Goal: Task Accomplishment & Management: Complete application form

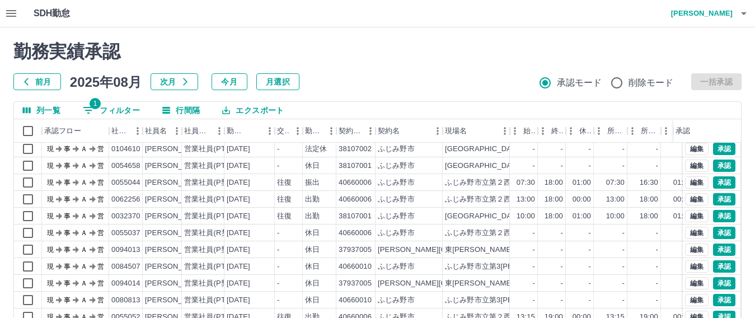
click at [17, 16] on icon "button" at bounding box center [10, 13] width 13 height 13
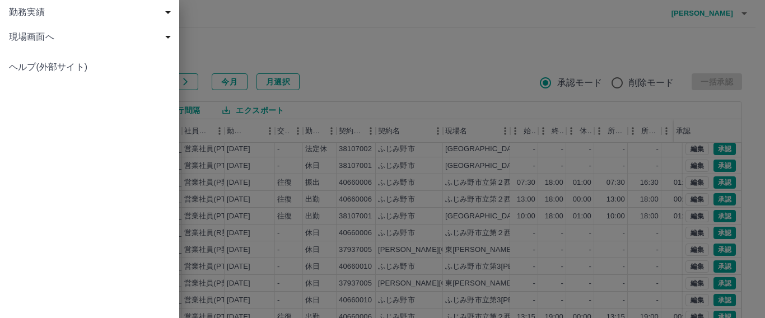
click at [23, 38] on span "現場画面へ" at bounding box center [92, 36] width 166 height 13
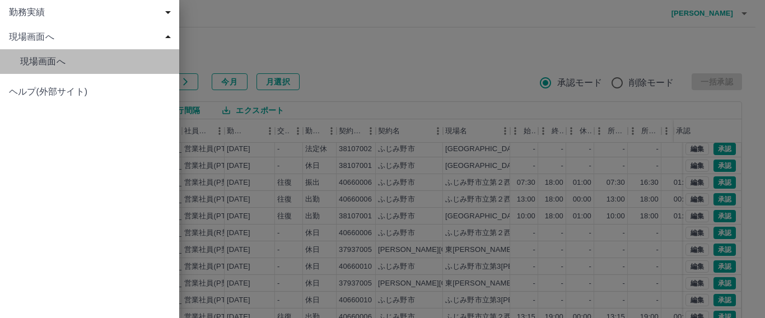
drag, startPoint x: 56, startPoint y: 63, endPoint x: 62, endPoint y: 63, distance: 6.2
click at [55, 63] on span "現場画面へ" at bounding box center [95, 61] width 150 height 13
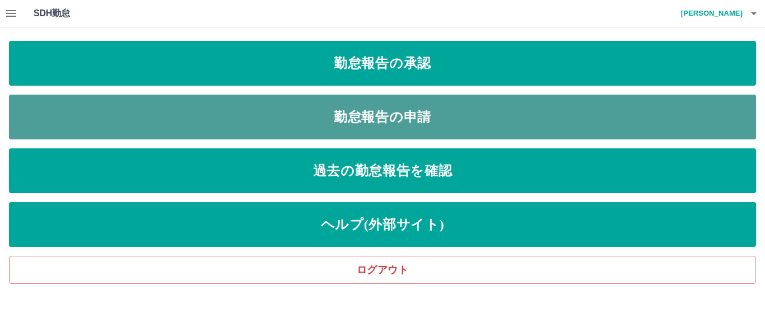
click at [362, 115] on link "勤怠報告の申請" at bounding box center [382, 117] width 747 height 45
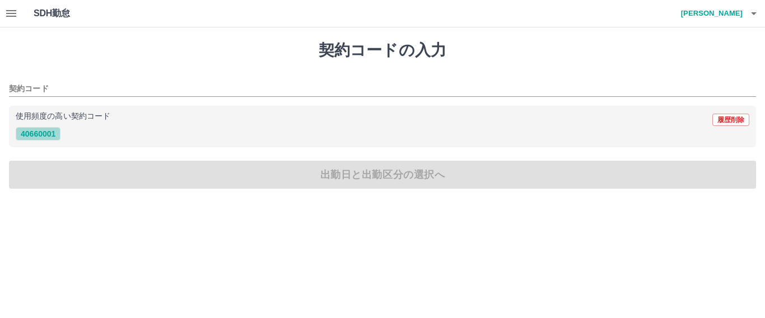
click at [41, 133] on button "40660001" at bounding box center [38, 133] width 45 height 13
type input "********"
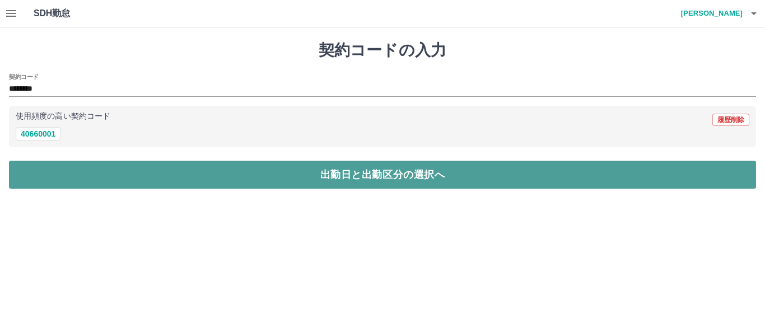
click at [58, 176] on button "出勤日と出勤区分の選択へ" at bounding box center [382, 175] width 747 height 28
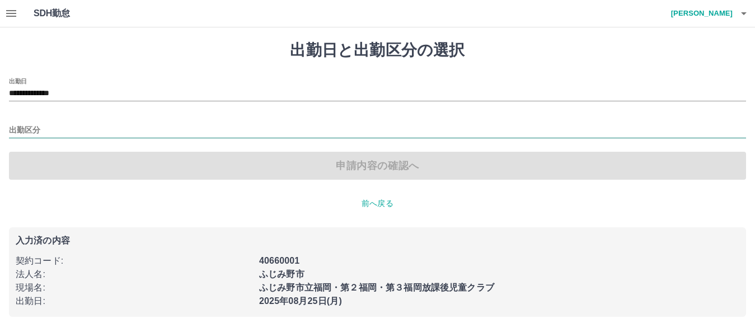
click at [93, 134] on input "出勤区分" at bounding box center [377, 131] width 737 height 14
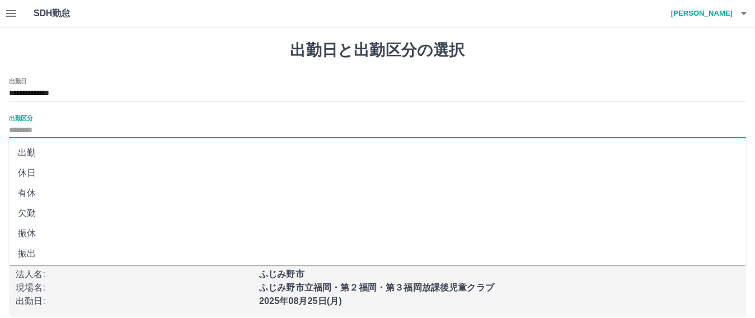
click at [43, 154] on li "出勤" at bounding box center [377, 153] width 737 height 20
type input "**"
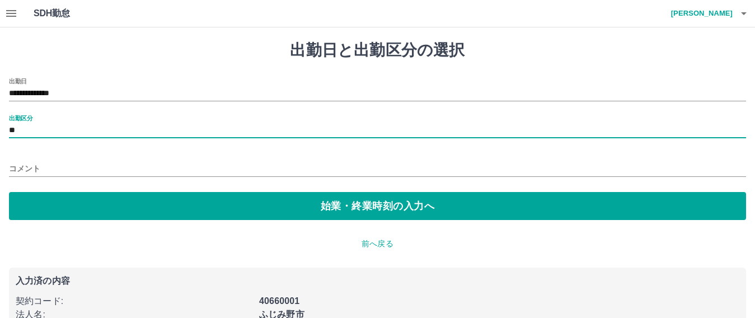
click at [65, 169] on input "コメント" at bounding box center [377, 169] width 737 height 16
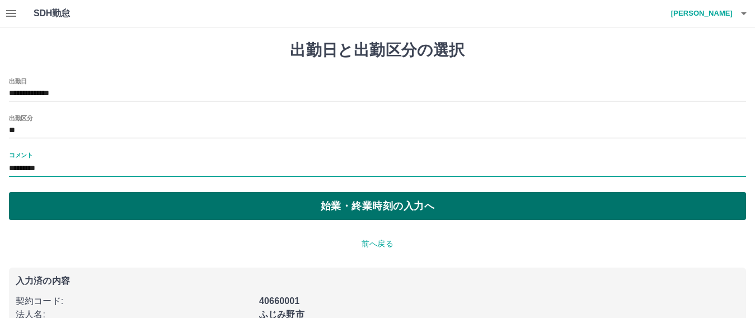
type input "*********"
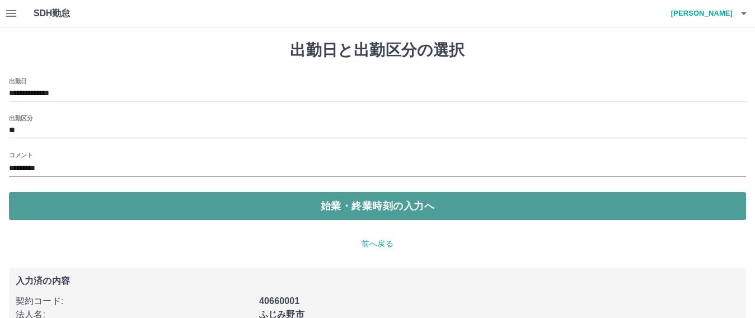
click at [312, 209] on button "始業・終業時刻の入力へ" at bounding box center [377, 206] width 737 height 28
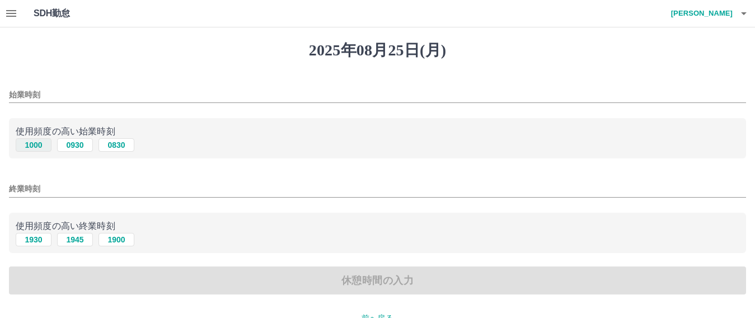
click at [32, 147] on button "1000" at bounding box center [34, 144] width 36 height 13
type input "****"
click at [115, 196] on input "終業時刻" at bounding box center [377, 189] width 737 height 16
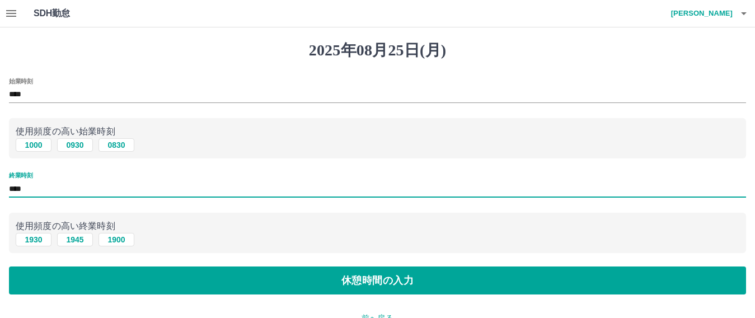
type input "****"
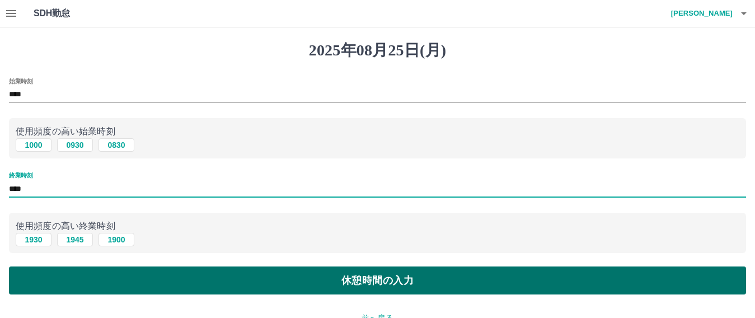
click at [265, 270] on button "休憩時間の入力" at bounding box center [377, 280] width 737 height 28
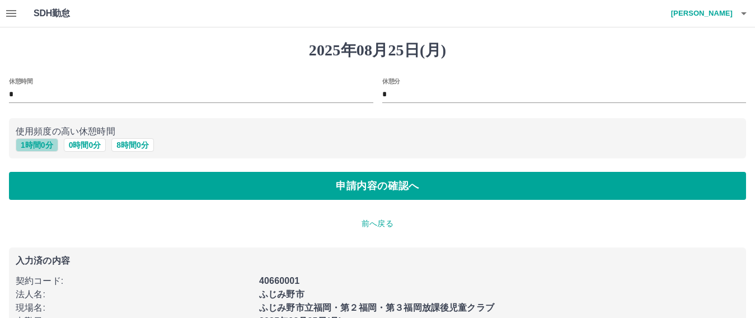
click at [39, 143] on button "1 時間 0 分" at bounding box center [37, 144] width 43 height 13
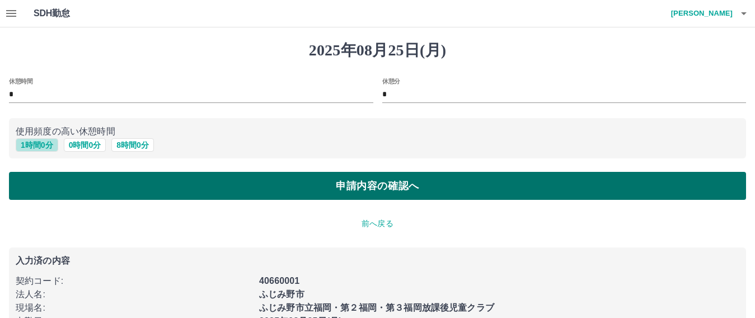
type input "*"
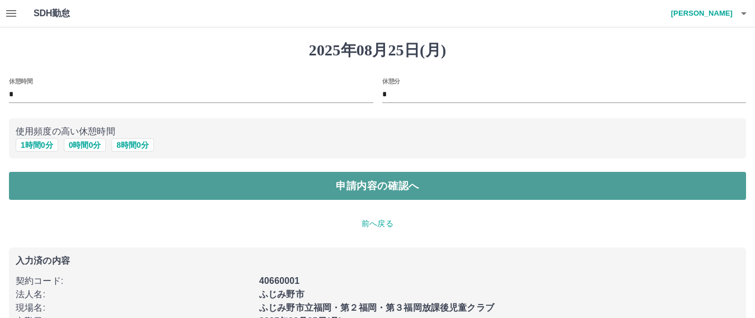
click at [67, 185] on button "申請内容の確認へ" at bounding box center [377, 186] width 737 height 28
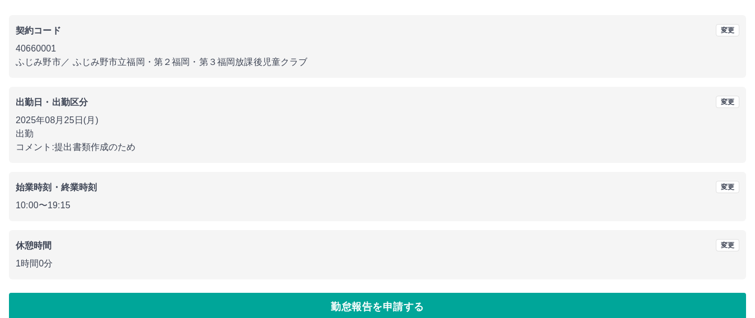
scroll to position [101, 0]
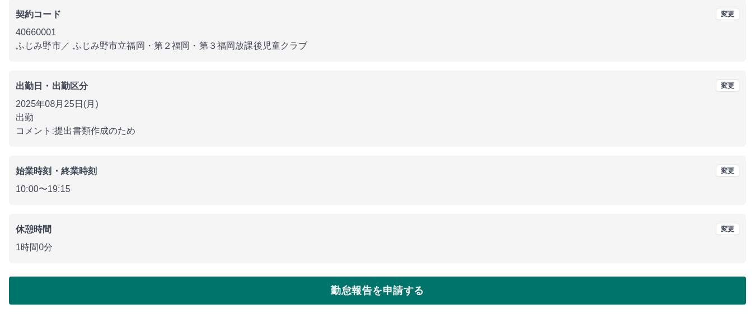
click at [334, 294] on button "勤怠報告を申請する" at bounding box center [377, 291] width 737 height 28
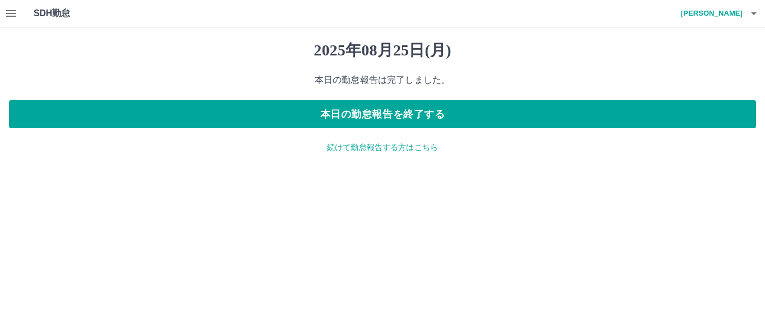
click at [357, 149] on p "続けて勤怠報告する方はこちら" at bounding box center [382, 148] width 747 height 12
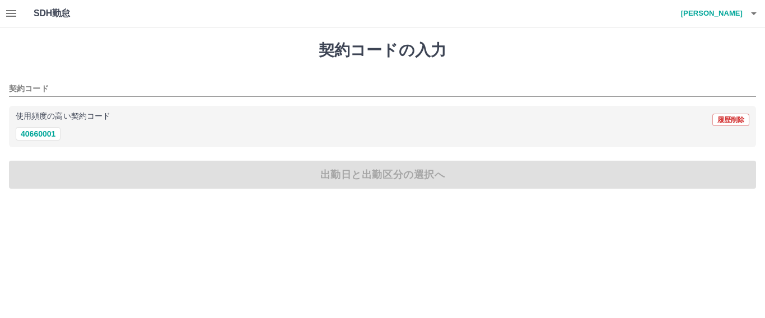
click at [15, 16] on icon "button" at bounding box center [11, 13] width 10 height 7
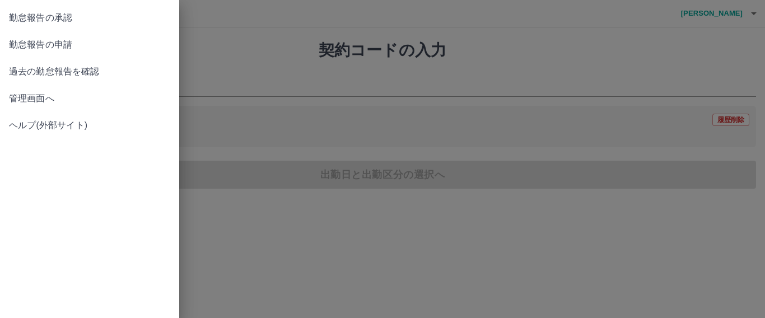
click at [35, 74] on span "過去の勤怠報告を確認" at bounding box center [89, 71] width 161 height 13
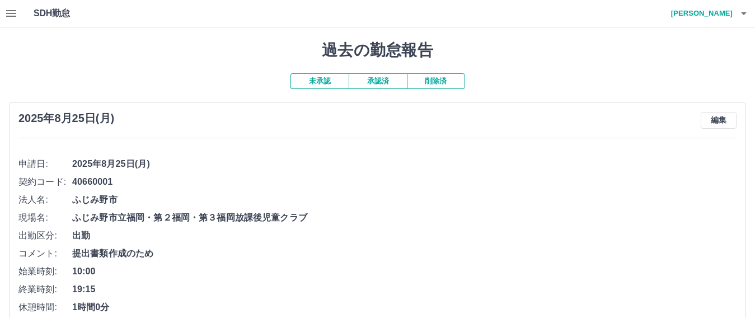
scroll to position [22, 0]
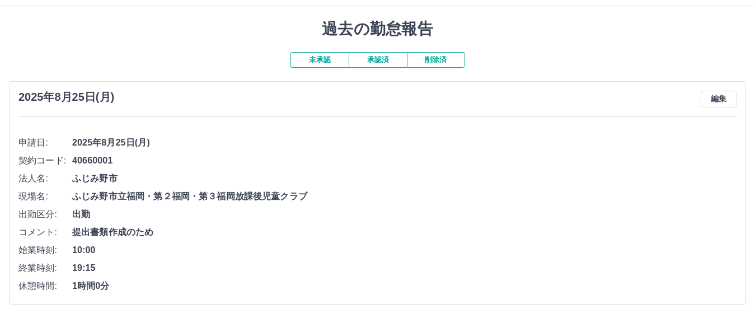
click at [389, 61] on button "承認済" at bounding box center [378, 60] width 58 height 16
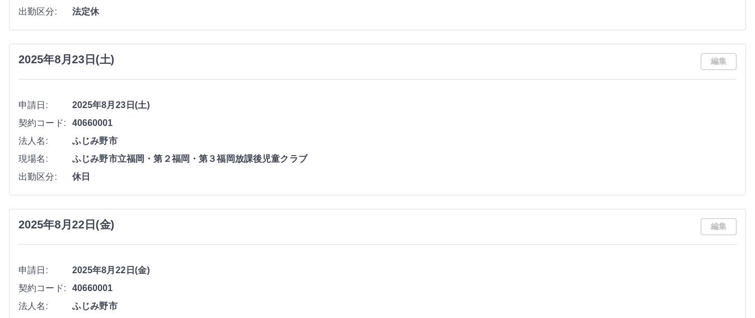
scroll to position [0, 0]
